Goal: Task Accomplishment & Management: Manage account settings

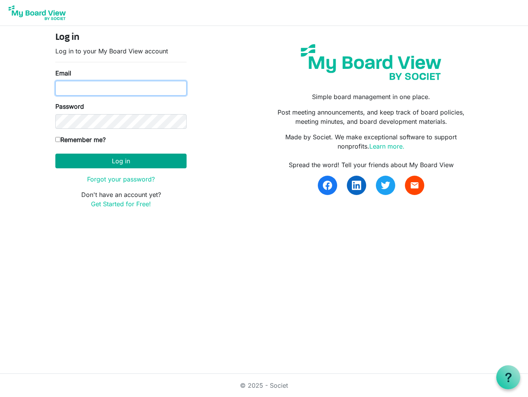
type input "carin@habitatsaltlake.org"
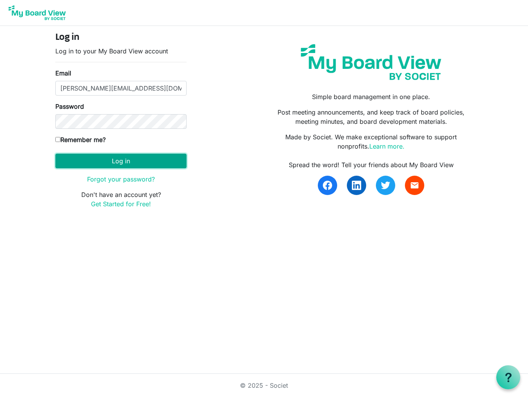
click at [82, 164] on button "Log in" at bounding box center [120, 161] width 131 height 15
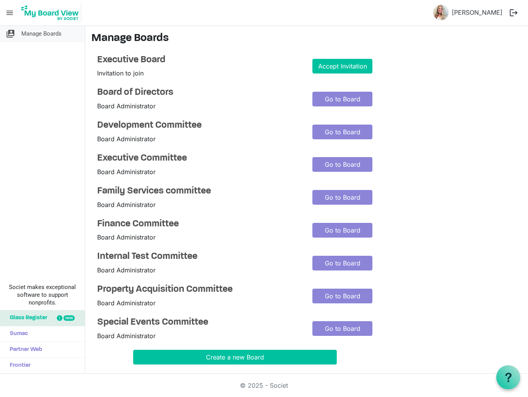
click at [39, 34] on span "Manage Boards" at bounding box center [41, 33] width 40 height 15
click at [137, 60] on h4 "Executive Board" at bounding box center [199, 60] width 204 height 11
click at [121, 72] on span "Invitation to join" at bounding box center [120, 73] width 46 height 8
click at [319, 63] on link "Accept Invitation" at bounding box center [342, 66] width 60 height 15
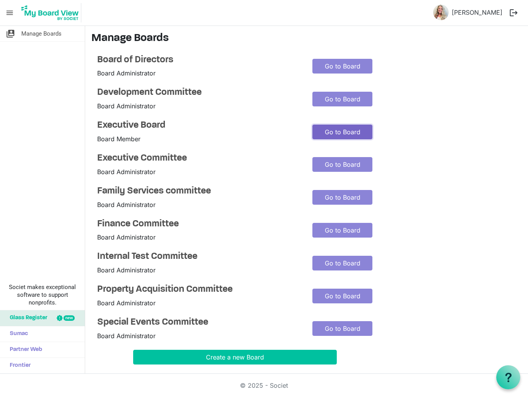
click at [320, 132] on link "Go to Board" at bounding box center [342, 132] width 60 height 15
